Goal: Task Accomplishment & Management: Use online tool/utility

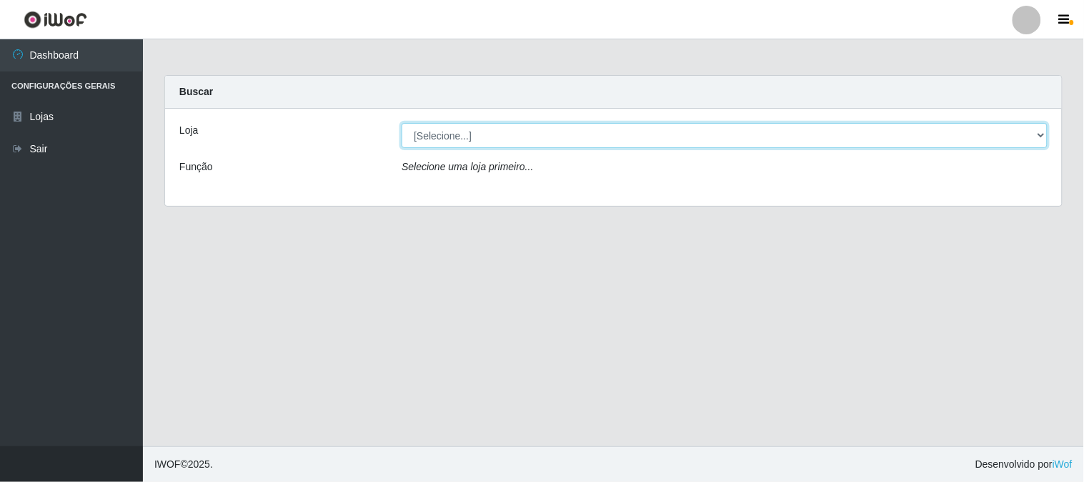
click at [1033, 134] on select "[Selecione...] Rede Compras Supermercados - LOJA 1" at bounding box center [725, 135] width 646 height 25
select select "158"
click at [402, 123] on select "[Selecione...] Rede Compras Supermercados - LOJA 1" at bounding box center [725, 135] width 646 height 25
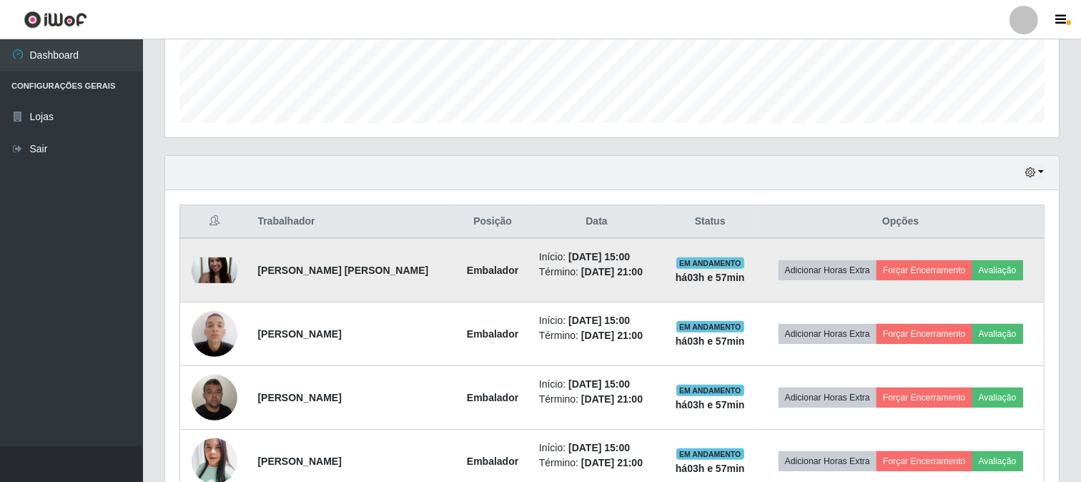
scroll to position [468, 0]
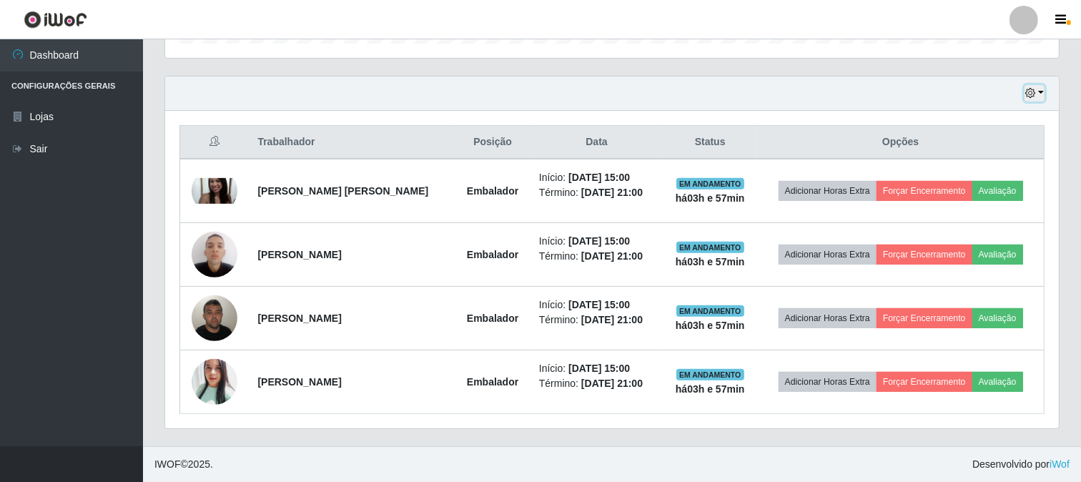
click at [1037, 94] on button "button" at bounding box center [1034, 93] width 20 height 16
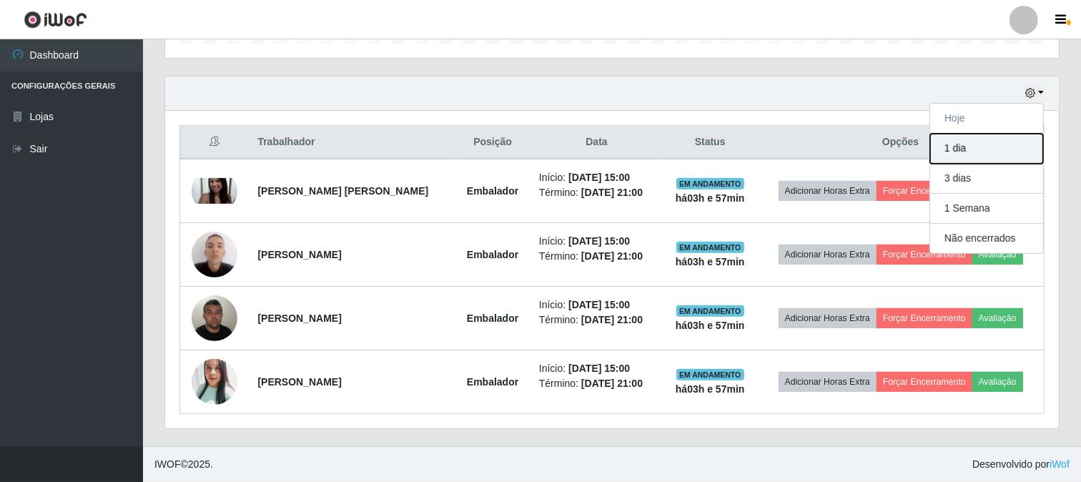
click at [965, 145] on button "1 dia" at bounding box center [986, 149] width 113 height 30
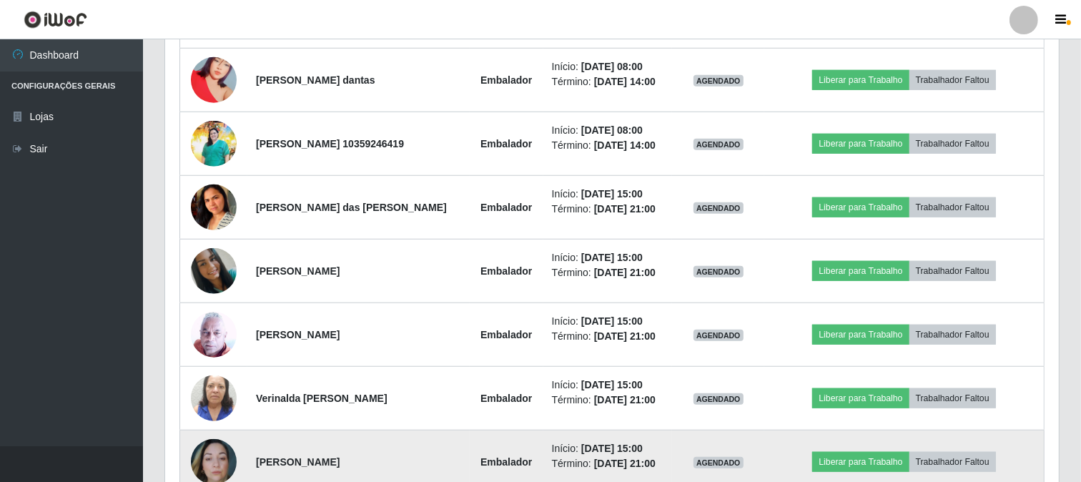
scroll to position [1103, 0]
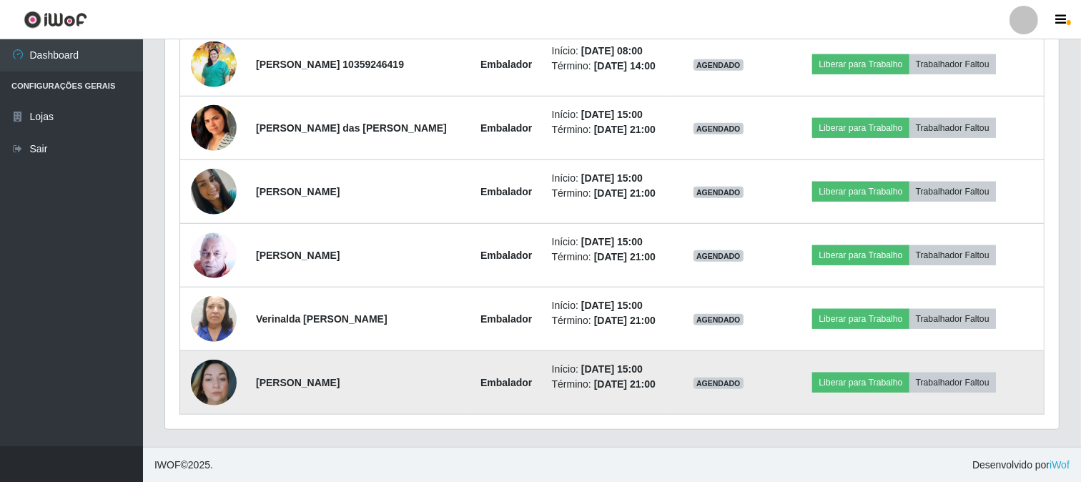
click at [219, 372] on img at bounding box center [214, 383] width 46 height 46
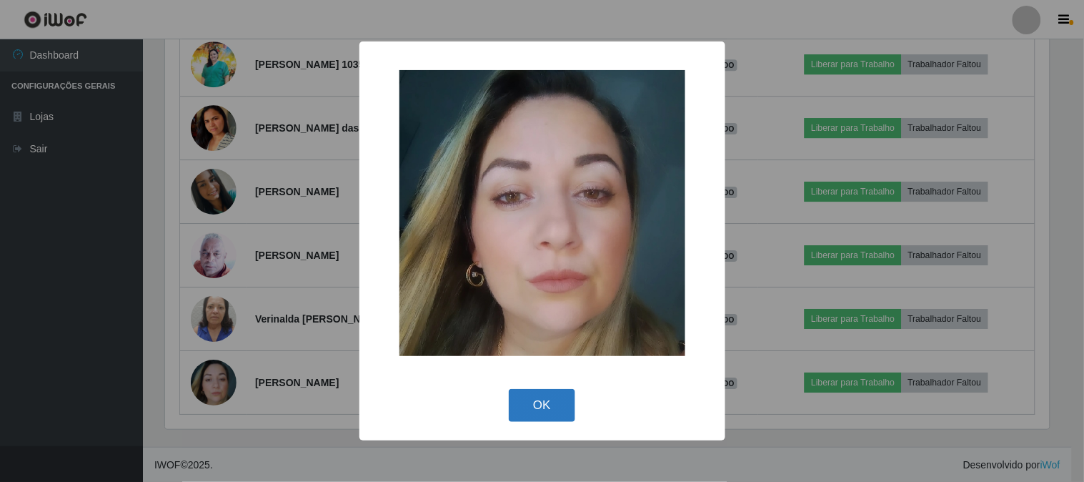
click at [519, 411] on button "OK" at bounding box center [542, 406] width 66 height 34
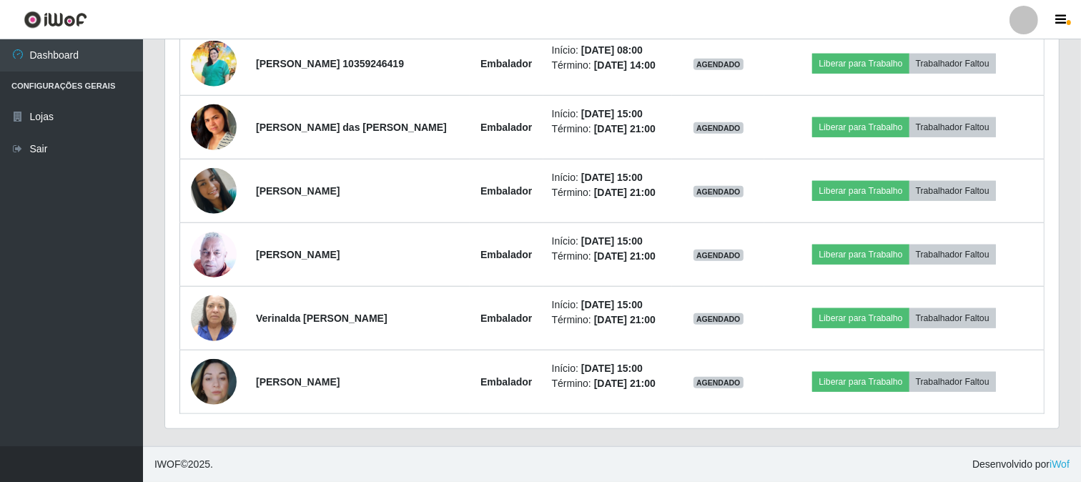
scroll to position [1025, 0]
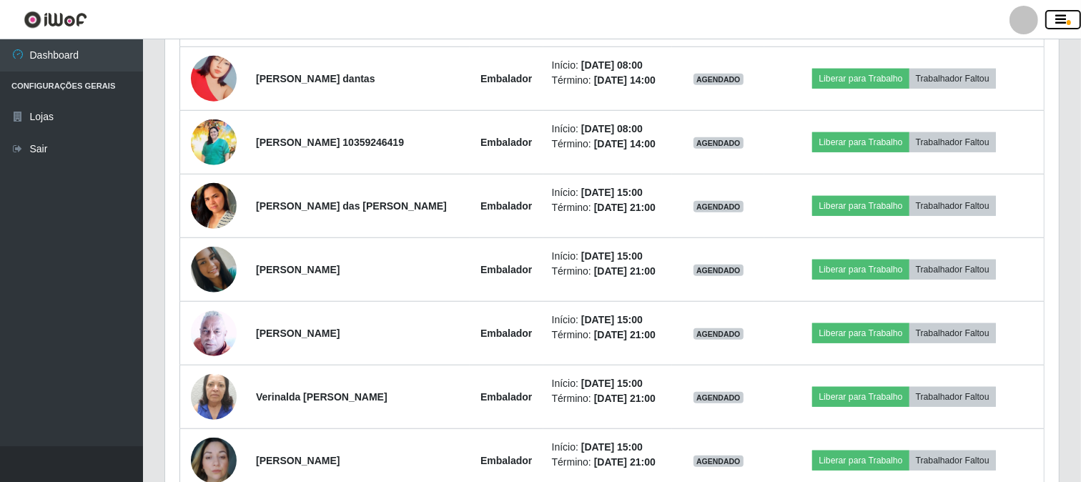
click at [1074, 23] on button "button" at bounding box center [1063, 20] width 36 height 20
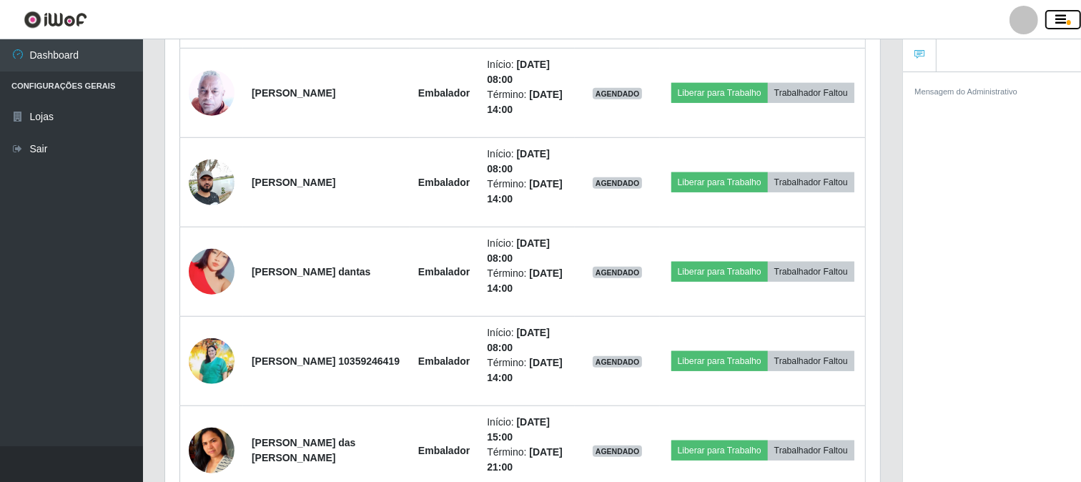
scroll to position [714589, 714172]
click at [1067, 14] on button "button" at bounding box center [1063, 20] width 36 height 20
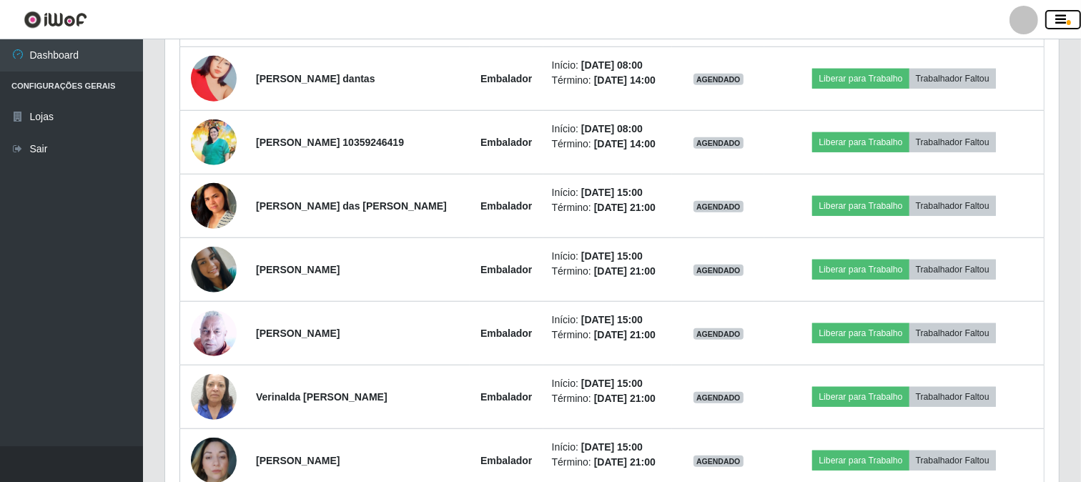
scroll to position [296, 892]
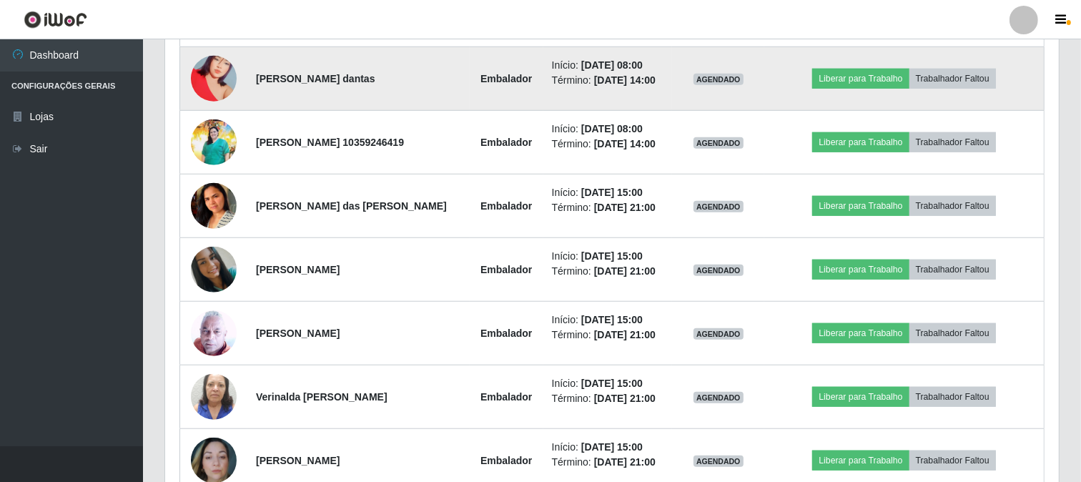
click at [1030, 61] on td "Liberar para Trabalho Trabalhador Faltou" at bounding box center [904, 79] width 280 height 64
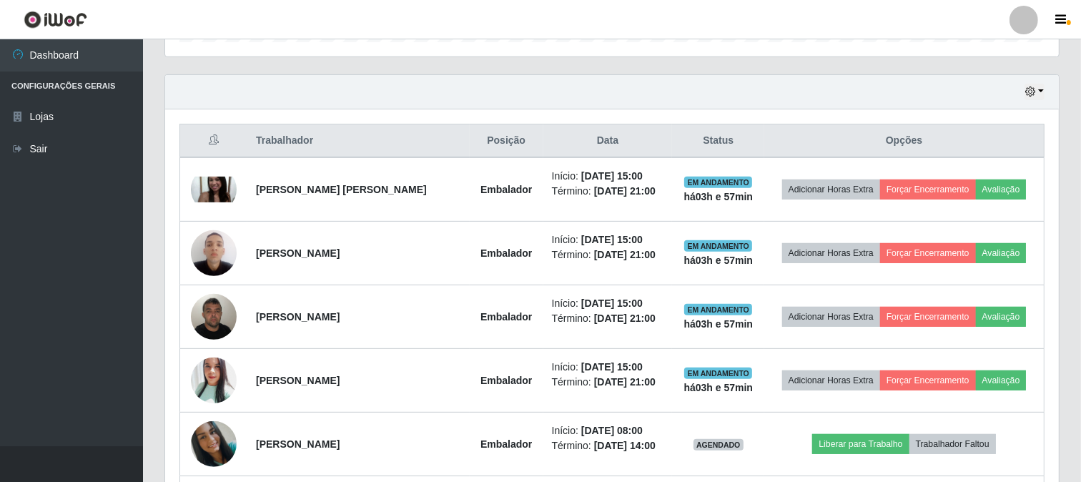
scroll to position [310, 0]
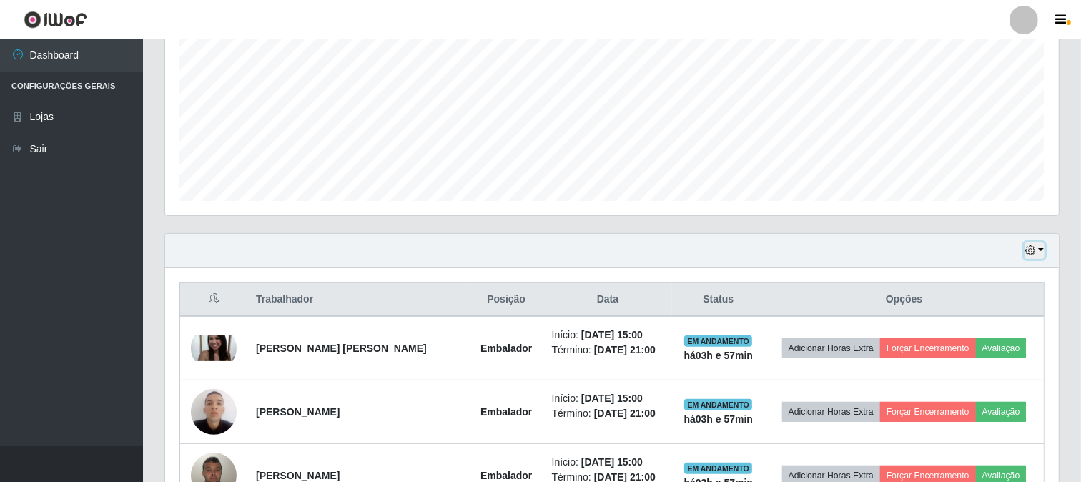
click at [1032, 252] on icon "button" at bounding box center [1030, 250] width 10 height 10
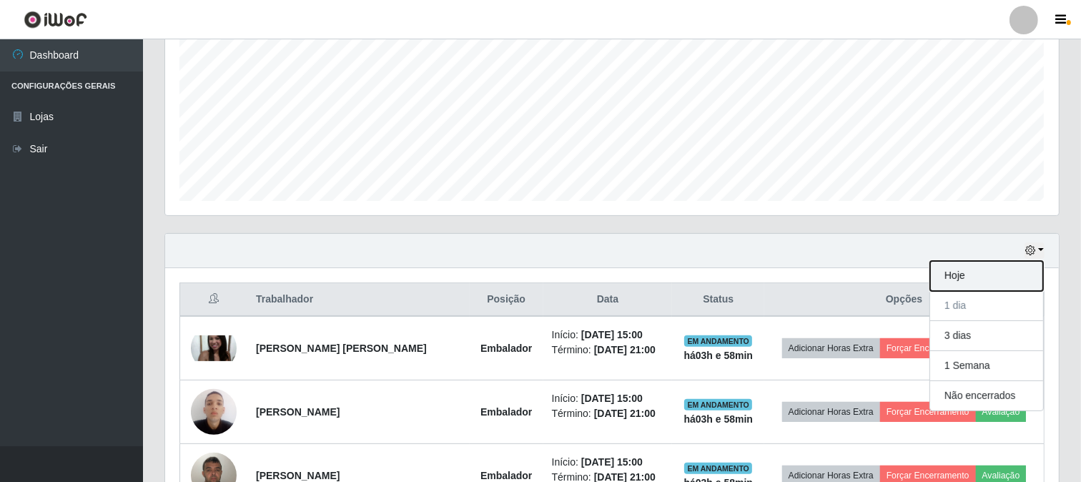
click at [968, 275] on button "Hoje" at bounding box center [986, 276] width 113 height 30
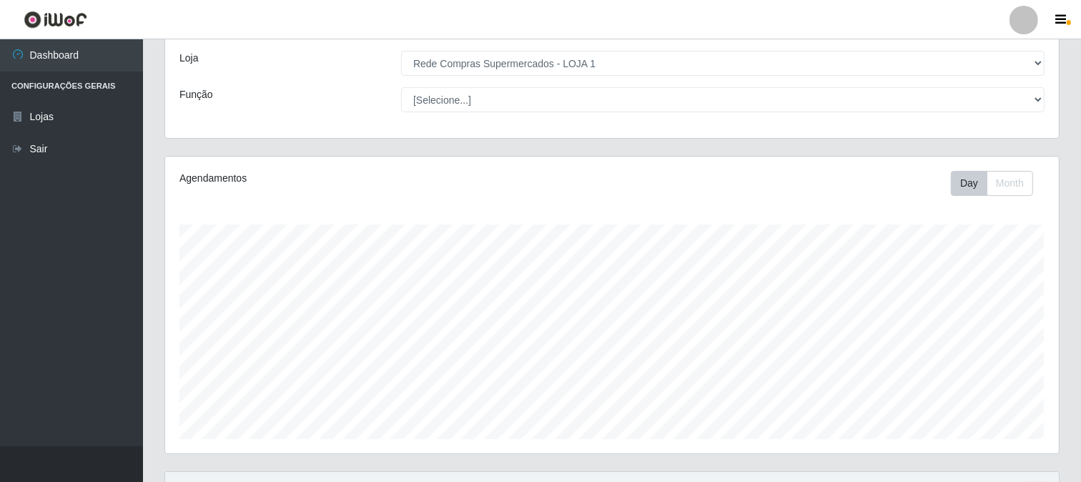
scroll to position [0, 0]
